Goal: Navigation & Orientation: Find specific page/section

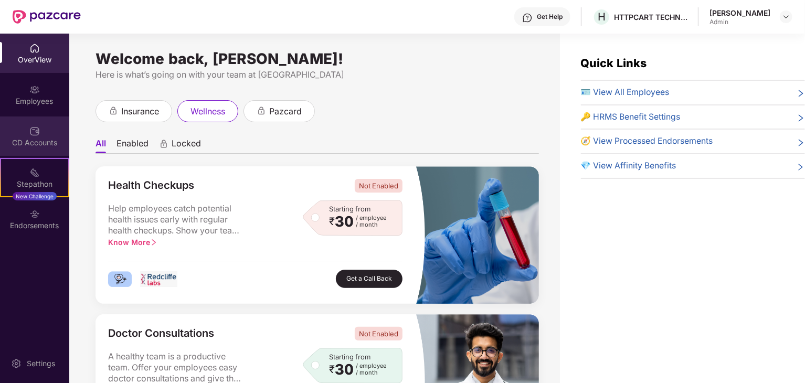
click at [45, 146] on div "CD Accounts" at bounding box center [34, 142] width 69 height 10
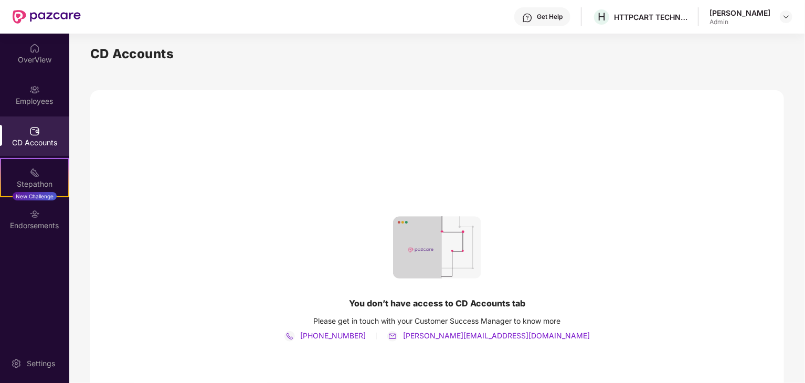
click at [526, 269] on div "You don’t have access to CD Accounts tab Please get in touch with your Customer…" at bounding box center [436, 279] width 693 height 378
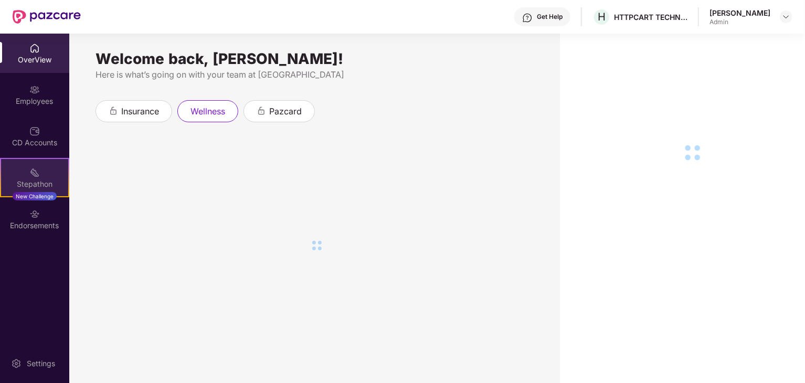
click at [4, 181] on div "Stepathon" at bounding box center [34, 184] width 67 height 10
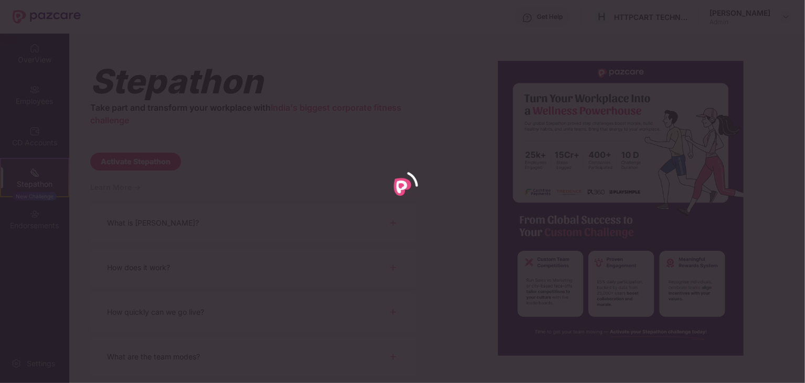
click at [288, 175] on div at bounding box center [402, 191] width 805 height 383
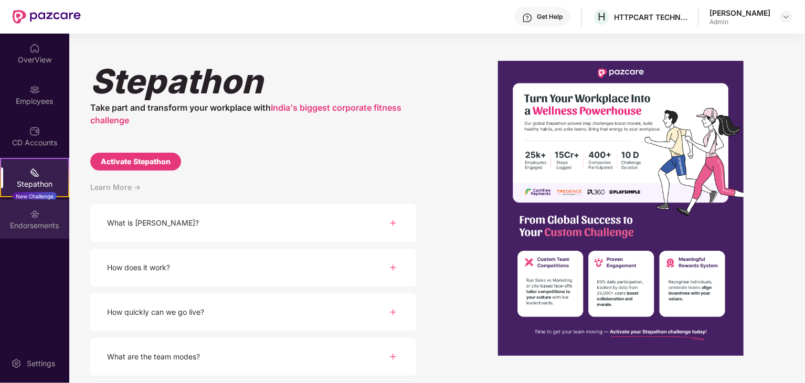
click at [50, 213] on div "Endorsements" at bounding box center [34, 218] width 69 height 39
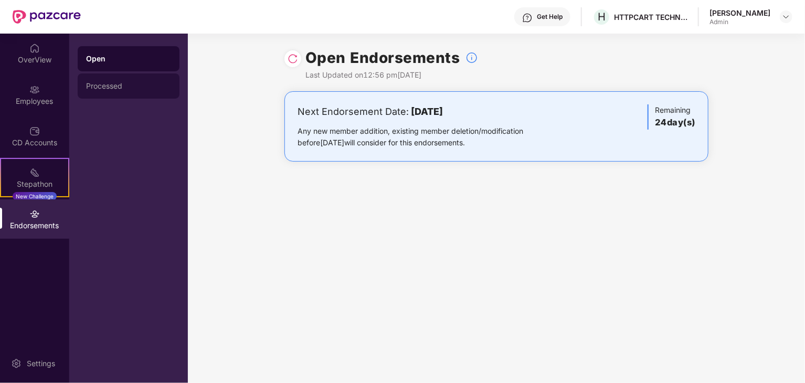
click at [105, 87] on div "Processed" at bounding box center [128, 86] width 85 height 8
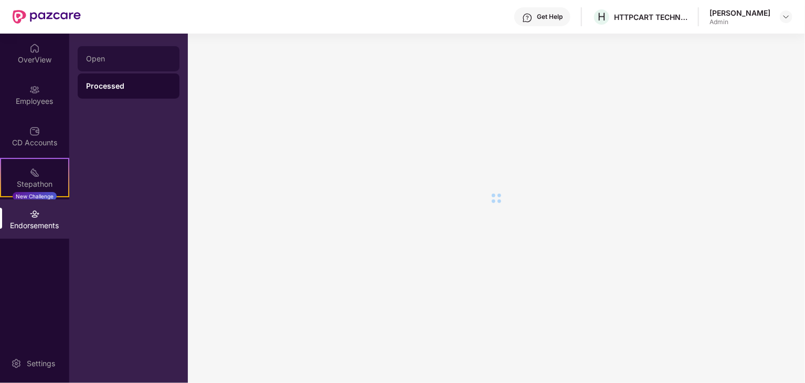
click at [115, 61] on div "Open" at bounding box center [128, 59] width 85 height 8
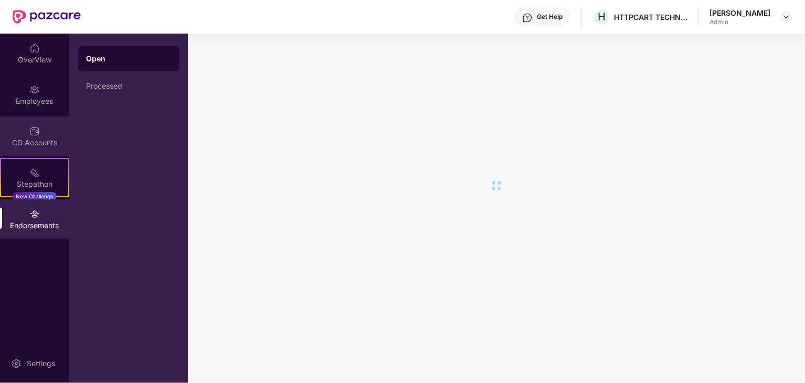
click at [16, 155] on div "CD Accounts" at bounding box center [34, 135] width 69 height 39
